Goal: Information Seeking & Learning: Find specific page/section

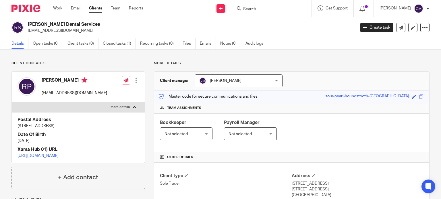
click at [283, 9] on input "Search" at bounding box center [269, 9] width 52 height 5
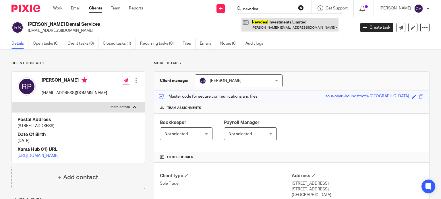
type input "new deal"
click at [280, 24] on link at bounding box center [289, 24] width 97 height 13
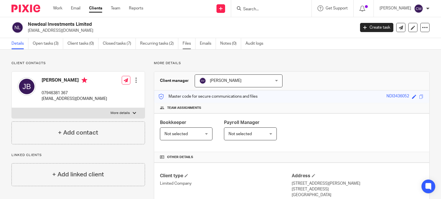
click at [188, 44] on link "Files" at bounding box center [189, 43] width 13 height 11
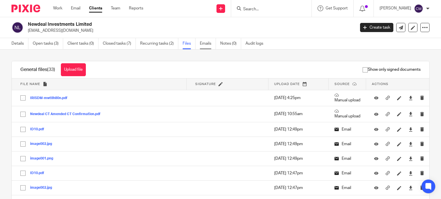
click at [203, 46] on link "Emails" at bounding box center [208, 43] width 16 height 11
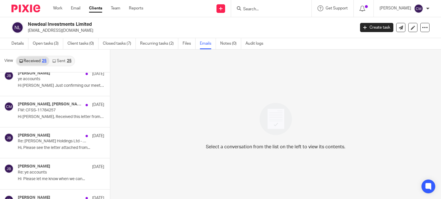
scroll to position [105, 0]
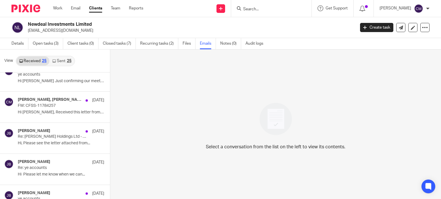
click at [281, 9] on input "Search" at bounding box center [269, 9] width 52 height 5
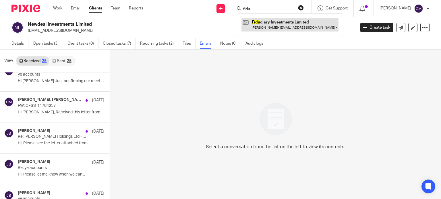
type input "fidu"
click at [275, 22] on link at bounding box center [289, 24] width 97 height 13
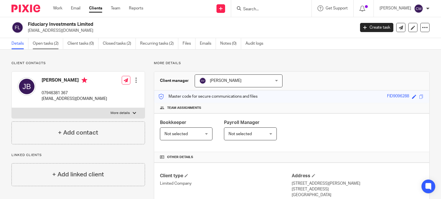
click at [47, 46] on link "Open tasks (2)" at bounding box center [48, 43] width 30 height 11
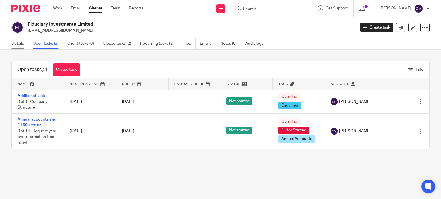
click at [15, 42] on link "Details" at bounding box center [19, 43] width 17 height 11
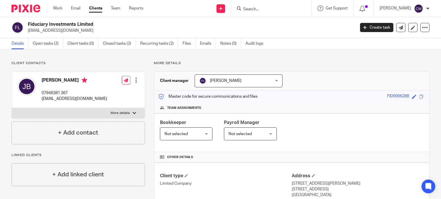
click at [199, 46] on ul "Details Open tasks (2) Client tasks (0) Closed tasks (2) Recurring tasks (2) Fi…" at bounding box center [141, 43] width 260 height 11
click at [205, 42] on link "Emails" at bounding box center [208, 43] width 16 height 11
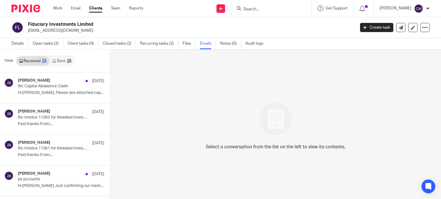
click at [42, 61] on div "25" at bounding box center [44, 61] width 5 height 4
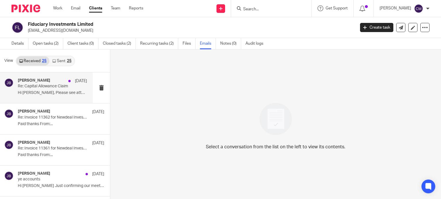
click at [52, 91] on p "Hi Shammi, Please see attached capital..." at bounding box center [52, 93] width 69 height 5
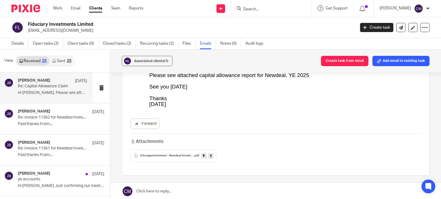
scroll to position [70, 0]
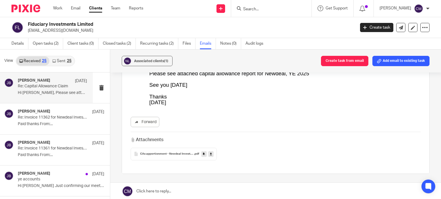
click at [187, 155] on span "CAs apportionment - Newdeal Investments Limited - June 25" at bounding box center [167, 154] width 54 height 3
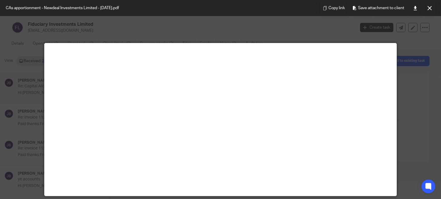
scroll to position [93, 0]
click at [431, 7] on icon at bounding box center [429, 8] width 4 height 4
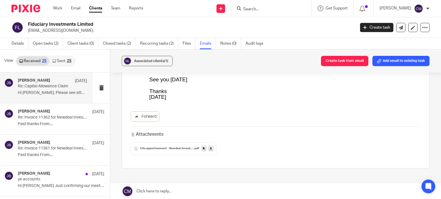
scroll to position [76, 0]
click at [38, 114] on div "jagdip bhathal 9 Sep" at bounding box center [52, 112] width 69 height 6
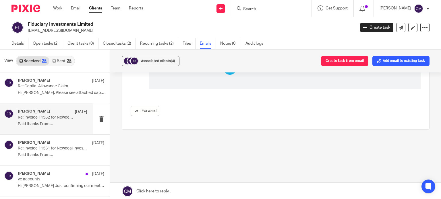
scroll to position [326, 0]
click at [40, 145] on h4 "jagdip bhathal" at bounding box center [34, 143] width 32 height 5
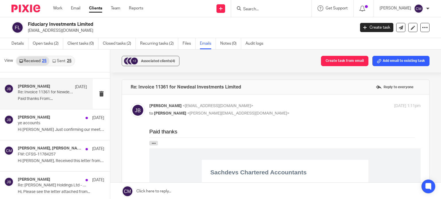
scroll to position [59, 0]
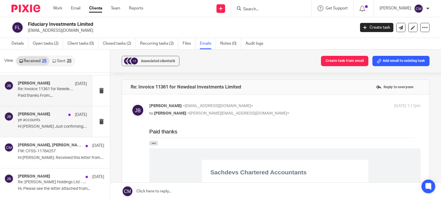
click at [52, 117] on div "jagdip bhathal 5 Sep" at bounding box center [52, 115] width 69 height 6
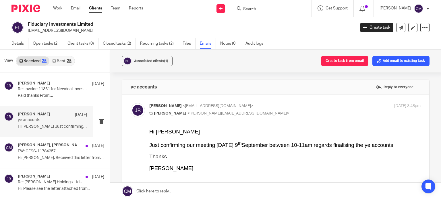
scroll to position [0, 0]
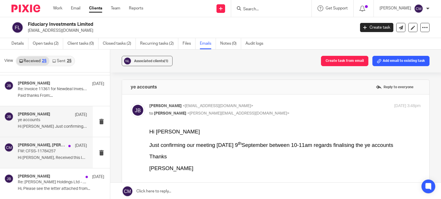
click at [46, 141] on div "jagdip bhathal, Chetna Mistry 26 Aug FW: CFSS-11784257 Hi Chetna, Received this…" at bounding box center [46, 152] width 93 height 31
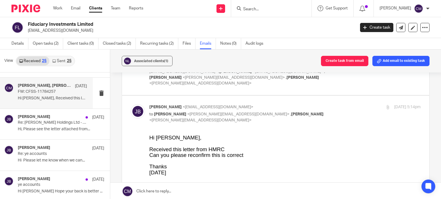
scroll to position [124, 0]
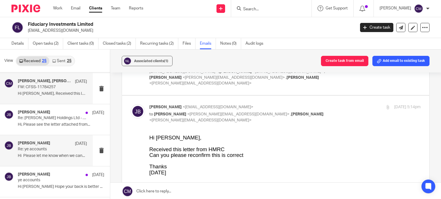
click at [44, 150] on p "Re: ye accounts" at bounding box center [45, 149] width 55 height 5
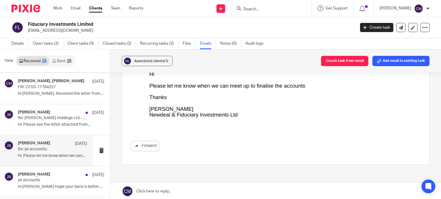
scroll to position [0, 0]
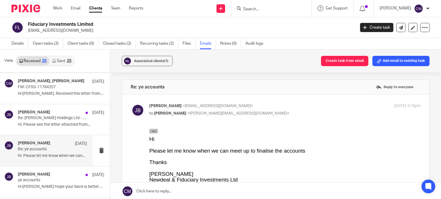
click at [150, 129] on button "button" at bounding box center [153, 131] width 9 height 5
click at [154, 130] on icon "button" at bounding box center [154, 131] width 4 height 4
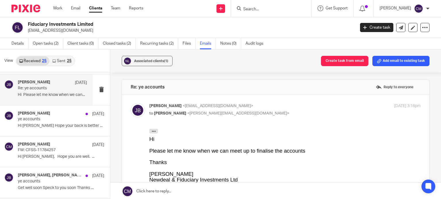
scroll to position [186, 0]
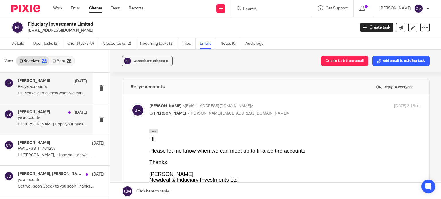
click at [56, 127] on div "jagdip bhathal 4 Aug ye accounts Hi Shammi Hope your back is better ..." at bounding box center [52, 119] width 69 height 19
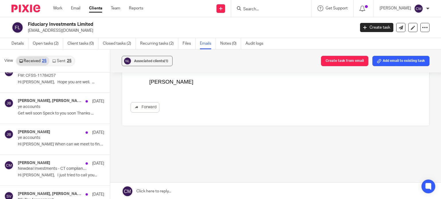
scroll to position [261, 0]
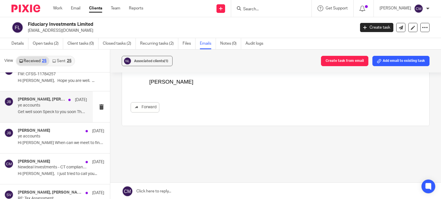
click at [49, 111] on p "Get well soon Speck to you soon Thanks ..." at bounding box center [52, 112] width 69 height 5
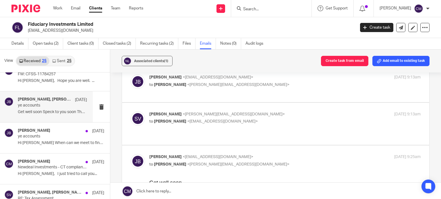
scroll to position [0, 0]
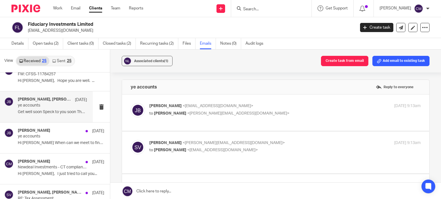
click at [352, 107] on div "22 Jul 2025 9:13am" at bounding box center [375, 106] width 90 height 6
checkbox input "true"
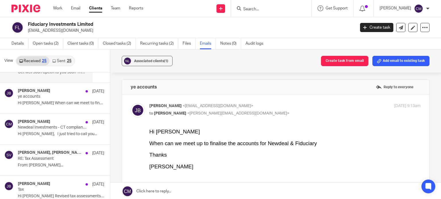
scroll to position [302, 0]
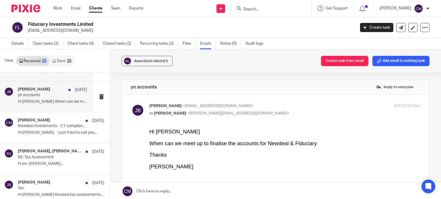
click at [63, 104] on div "jagdip bhathal 16 Jul ye accounts Hi Shammi When can we meet to finalise..." at bounding box center [52, 96] width 69 height 19
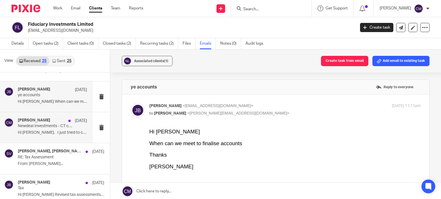
click at [51, 127] on p "Newdeal Investments - CT compliance check" at bounding box center [45, 126] width 55 height 5
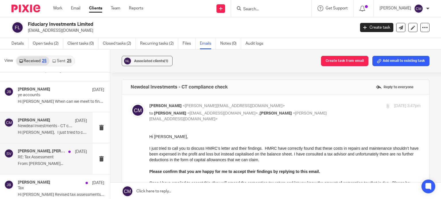
click at [48, 156] on p "RE: Tax Assessment" at bounding box center [45, 157] width 55 height 5
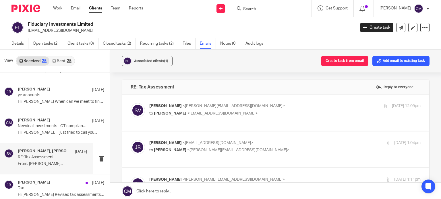
scroll to position [1, 0]
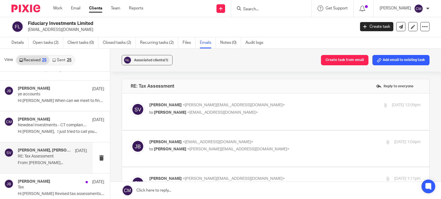
click at [289, 176] on div "Shammi Vatta <shammi@sachdevs-ca.com> to jagdip bhathal <bhathal1@live.co.uk>" at bounding box center [239, 182] width 181 height 13
checkbox input "true"
click at [298, 109] on div "Shammi Vatta <shammi@sachdevs-ca.com> to jagdip bhathal <bhathal1@live.co.uk>" at bounding box center [239, 108] width 181 height 13
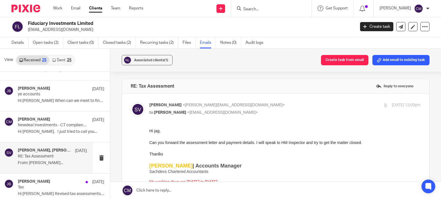
click at [298, 109] on div "Shammi Vatta <shammi@sachdevs-ca.com> to jagdip bhathal <bhathal1@live.co.uk>" at bounding box center [239, 108] width 181 height 13
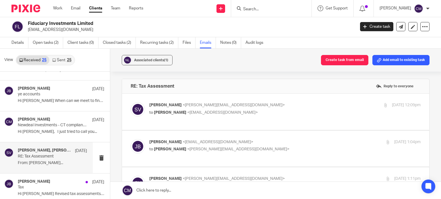
scroll to position [11, 0]
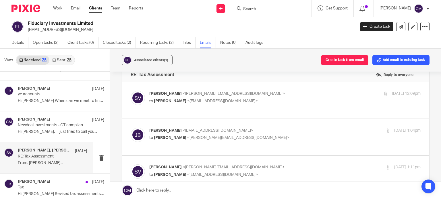
click at [298, 109] on label at bounding box center [275, 100] width 307 height 36
click at [131, 91] on input "checkbox" at bounding box center [130, 91] width 0 height 0
checkbox input "true"
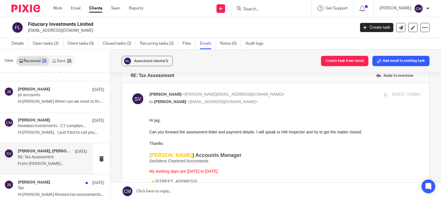
scroll to position [1, 0]
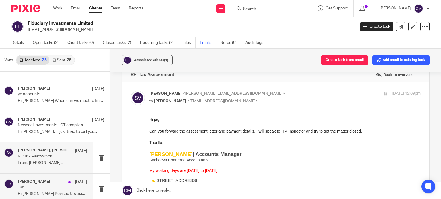
click at [34, 176] on div "jagdip bhathal 15 Jul Tax Hi Shammi Revised tax assessments have come..." at bounding box center [46, 189] width 93 height 31
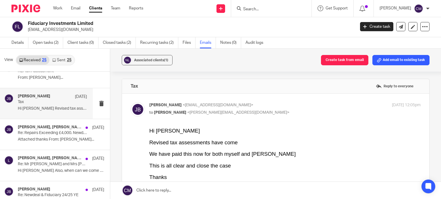
scroll to position [391, 0]
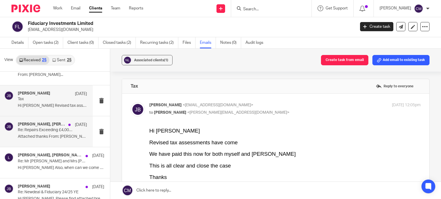
click at [67, 135] on p "Attached thanks From: Shammi Vatta..." at bounding box center [52, 137] width 69 height 5
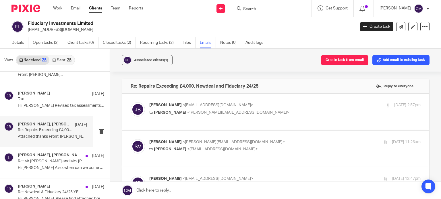
scroll to position [0, 0]
click at [245, 168] on label at bounding box center [275, 186] width 307 height 36
click at [131, 176] on input "checkbox" at bounding box center [130, 176] width 0 height 0
checkbox input "true"
click at [290, 107] on p "jagdip bhathal <bhathal1@live.co.uk>" at bounding box center [239, 105] width 181 height 6
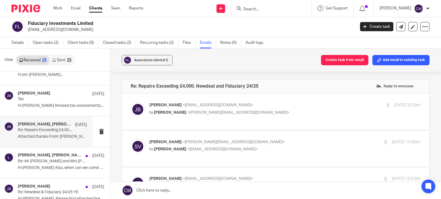
checkbox input "true"
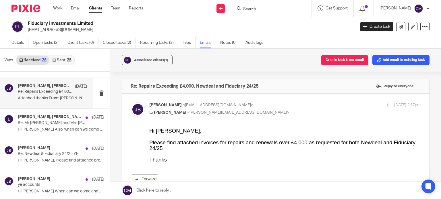
scroll to position [432, 0]
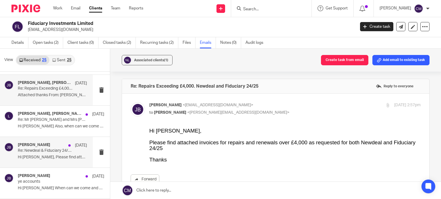
click at [40, 154] on div "jagdip bhathal 26 Jun Re: Newdeal & Fiduciary 24/25 YE Hi Shammi, Please find a…" at bounding box center [52, 152] width 69 height 19
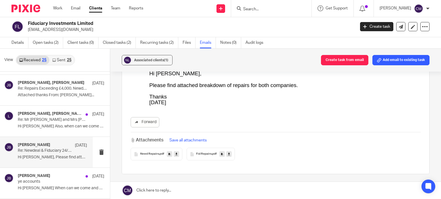
scroll to position [60, 0]
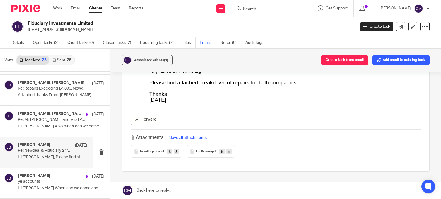
click at [150, 155] on div "Newd Repairs .pdf" at bounding box center [157, 152] width 52 height 13
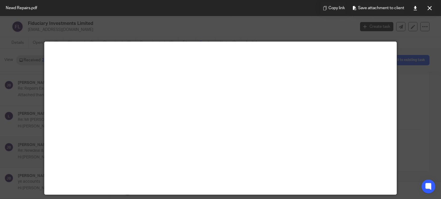
scroll to position [1, 0]
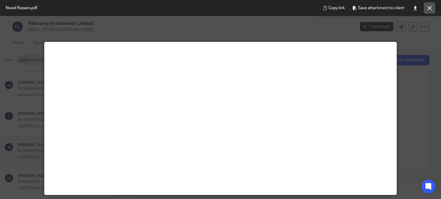
click at [428, 7] on icon at bounding box center [429, 8] width 4 height 4
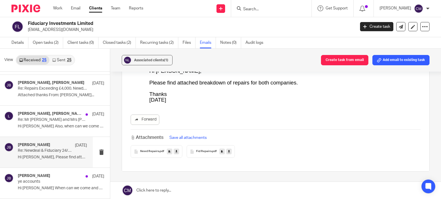
click at [203, 148] on div "Fid Repairs .pdf" at bounding box center [211, 152] width 48 height 13
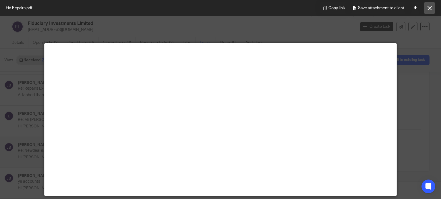
click at [430, 8] on icon at bounding box center [429, 8] width 4 height 4
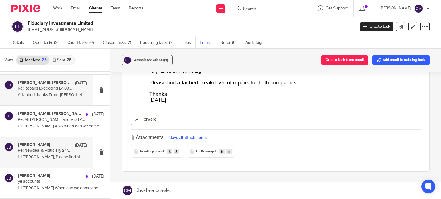
click at [54, 89] on p "Re: Repairs Exceeding £4,000. Newdeal and Fiduciary 24/25" at bounding box center [45, 88] width 55 height 5
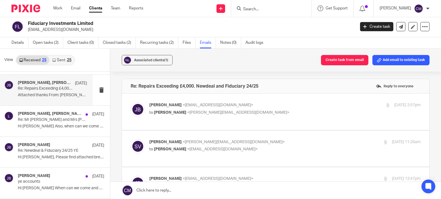
scroll to position [0, 0]
click at [257, 152] on div "Shammi Vatta <shammi@sachdevs-ca.com> to jagdip bhathal <bhathal1@live.co.uk> 8…" at bounding box center [284, 146] width 271 height 14
checkbox input "true"
click at [430, 108] on div "Associated clients (1) Create task from email Add email to existing task Re: Re…" at bounding box center [275, 124] width 331 height 151
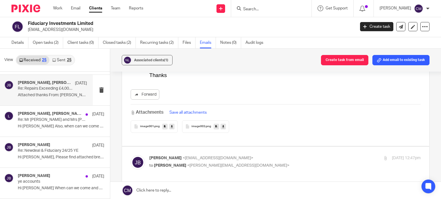
scroll to position [528, 0]
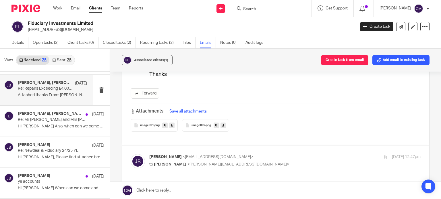
click at [296, 162] on p "to Shammi Vatta <shammi@sachdevs-ca.com>" at bounding box center [239, 165] width 181 height 6
checkbox input "true"
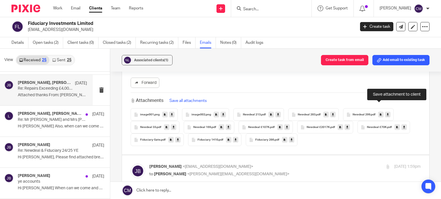
scroll to position [1160, 0]
